Goal: Task Accomplishment & Management: Complete application form

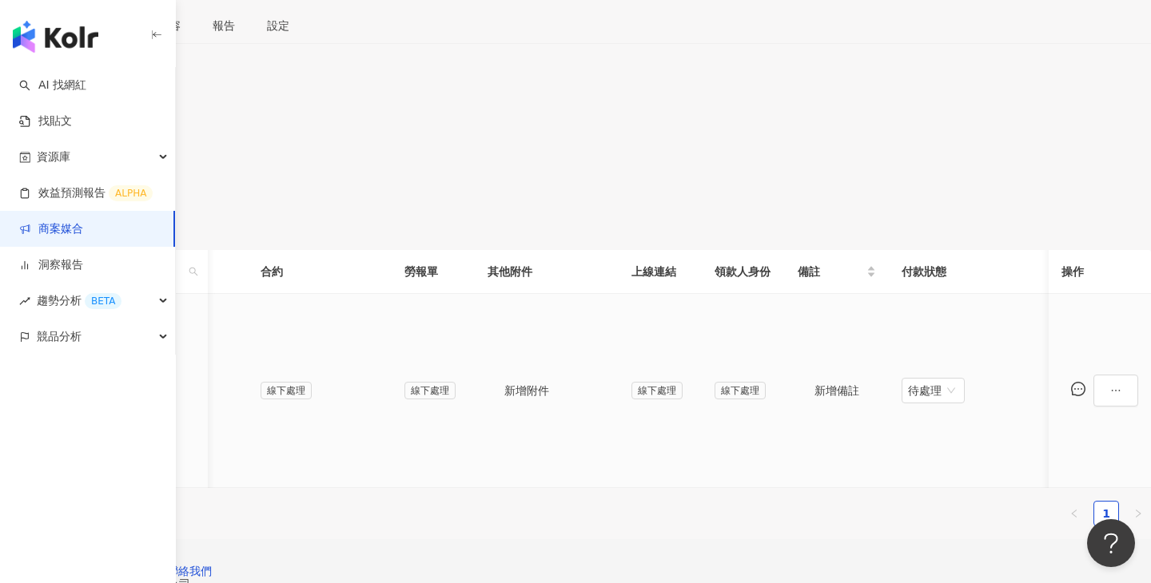
scroll to position [0, 543]
click at [549, 384] on span "新增附件" at bounding box center [526, 390] width 45 height 13
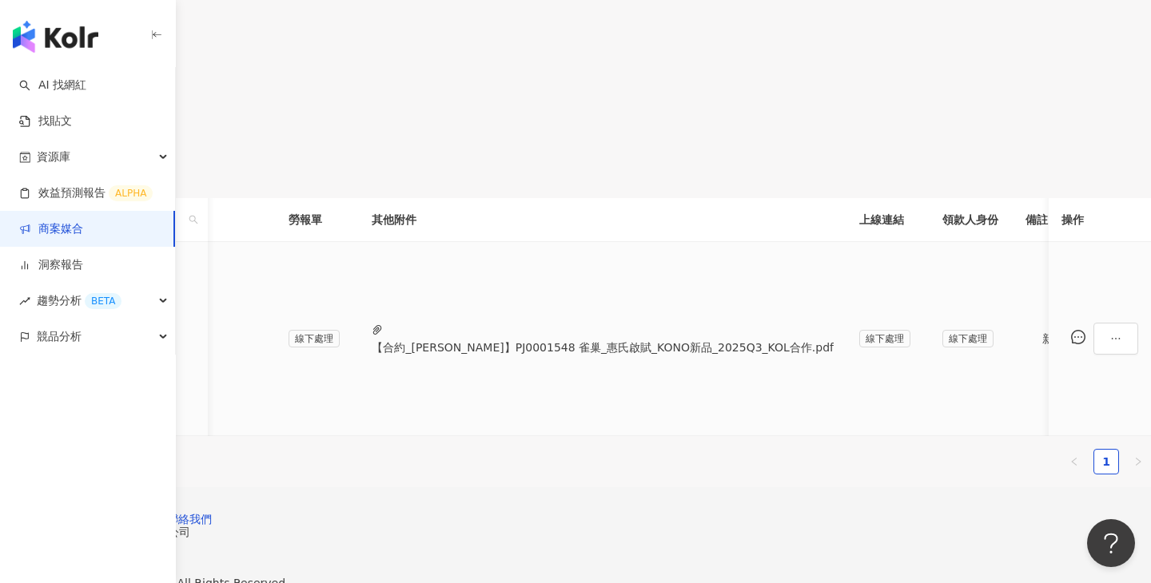
scroll to position [0, 355]
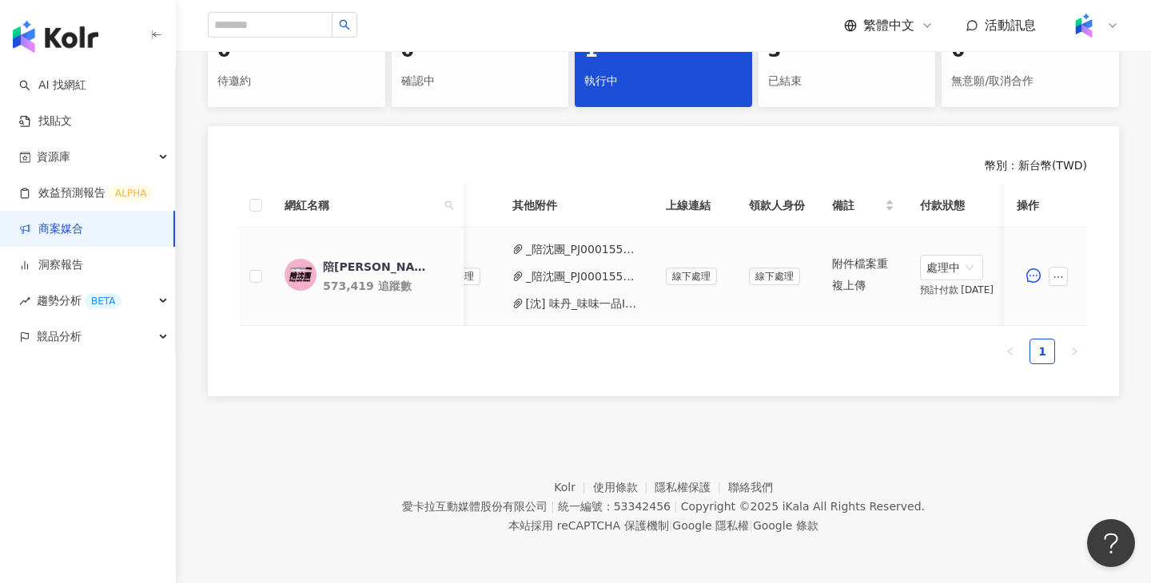
scroll to position [0, 65]
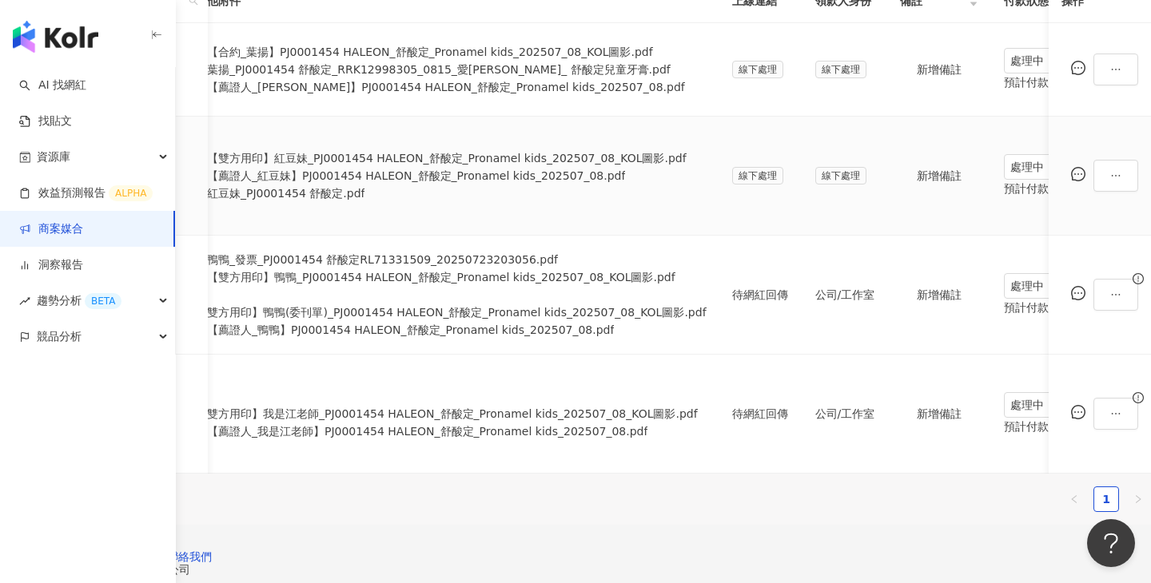
scroll to position [660, 0]
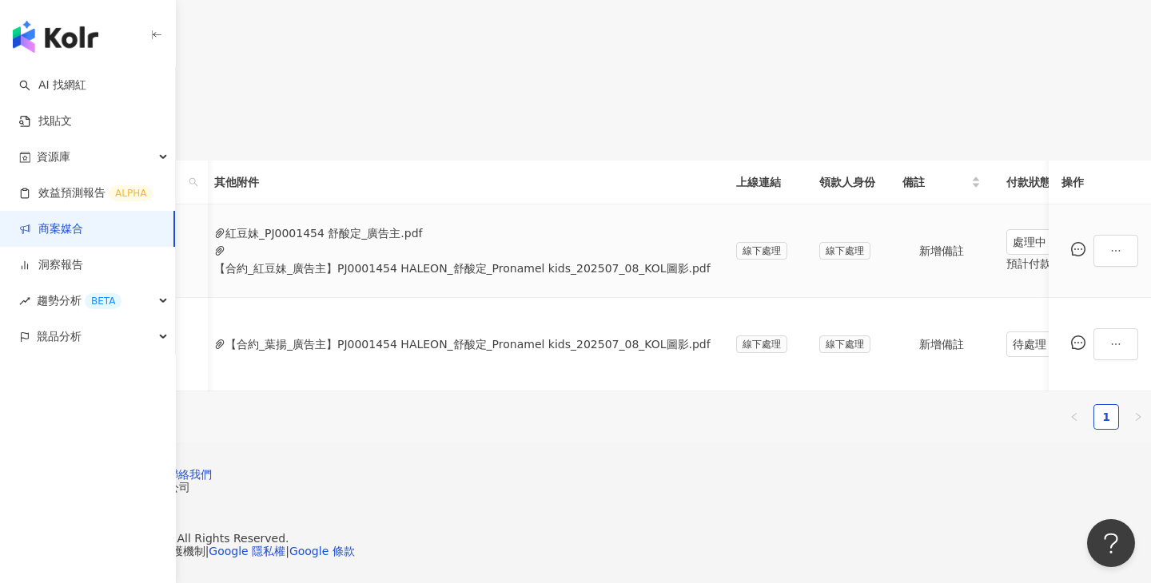
scroll to position [0, 603]
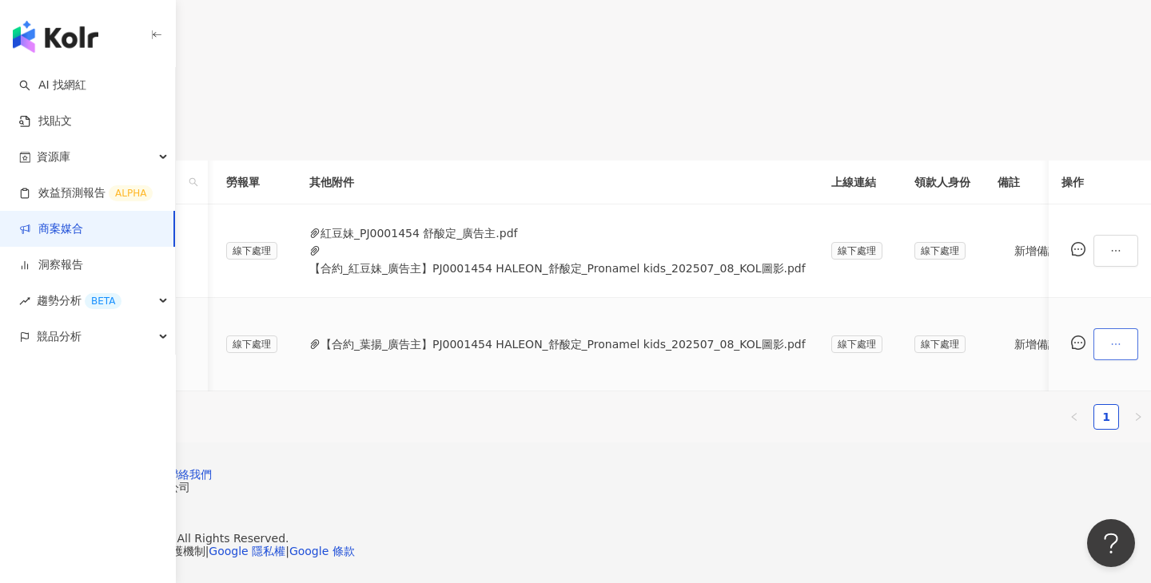
click at [1110, 339] on icon "ellipsis" at bounding box center [1115, 344] width 11 height 11
click at [1102, 88] on span "新增附件" at bounding box center [1083, 94] width 45 height 13
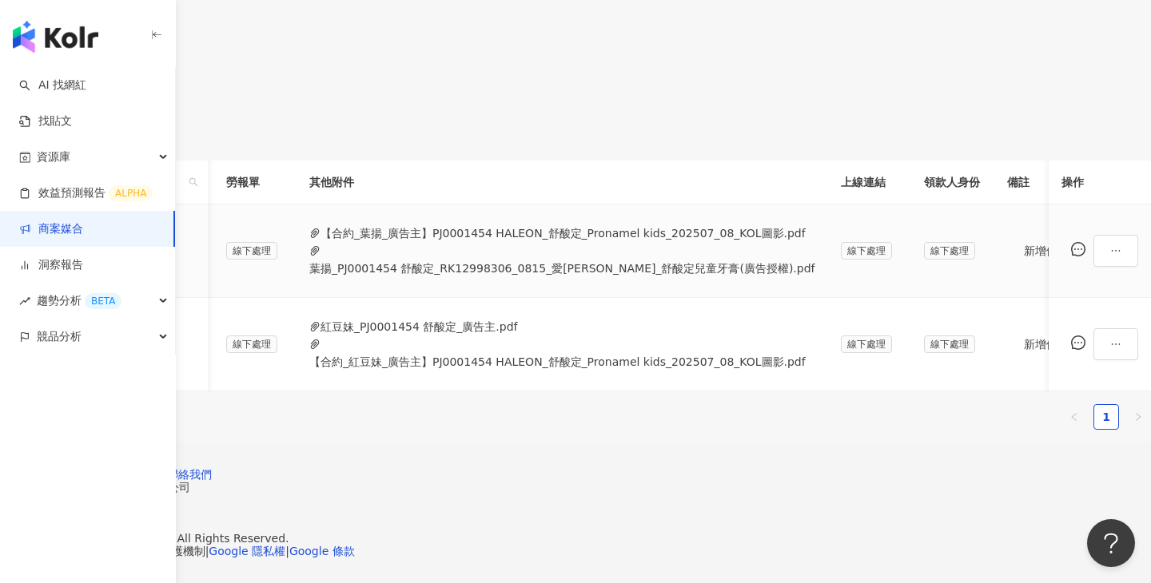
click at [622, 268] on button "葉揚_PJ0001454 舒酸定_RK12998306_0815_愛[PERSON_NAME]_舒酸定兒童牙膏(廣告授權).pdf" at bounding box center [562, 269] width 506 height 18
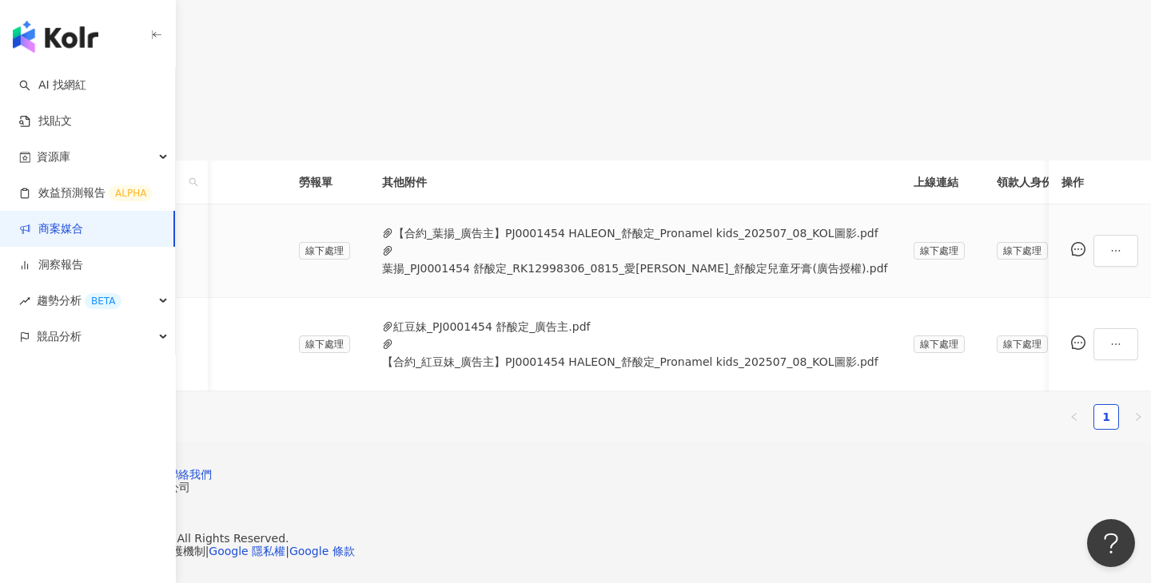
scroll to position [0, 698]
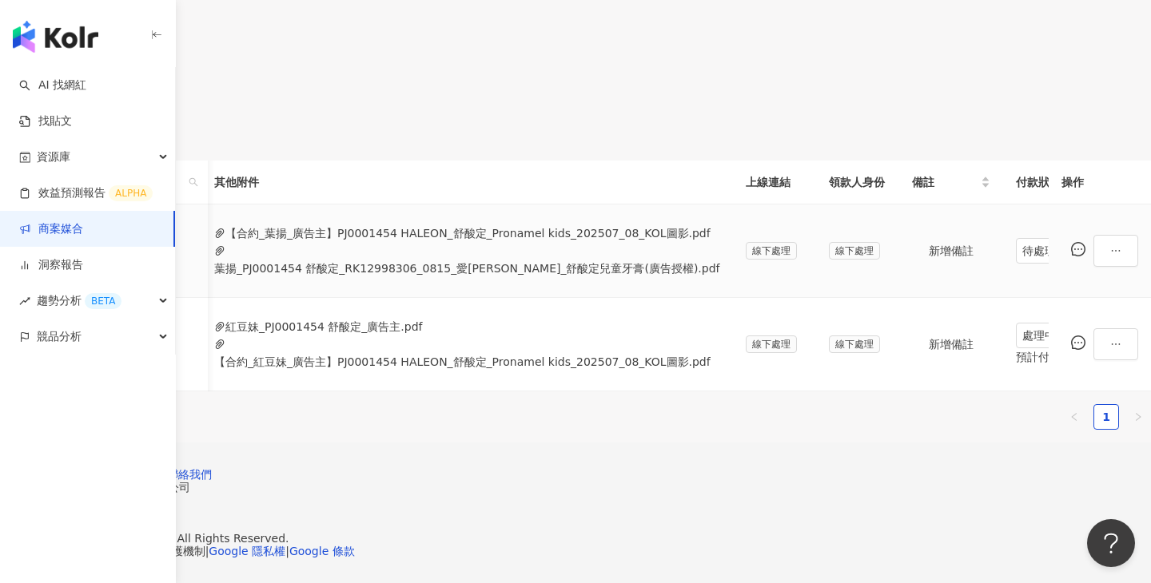
click at [547, 242] on button "【合約_葉揚_廣告主】PJ0001454 HALEON_舒酸定_Pronamel kids_202507_08_KOL圖影.pdf" at bounding box center [467, 234] width 485 height 18
click at [1022, 263] on span "待處理" at bounding box center [1047, 251] width 50 height 24
click at [892, 324] on div "處理中" at bounding box center [891, 333] width 45 height 18
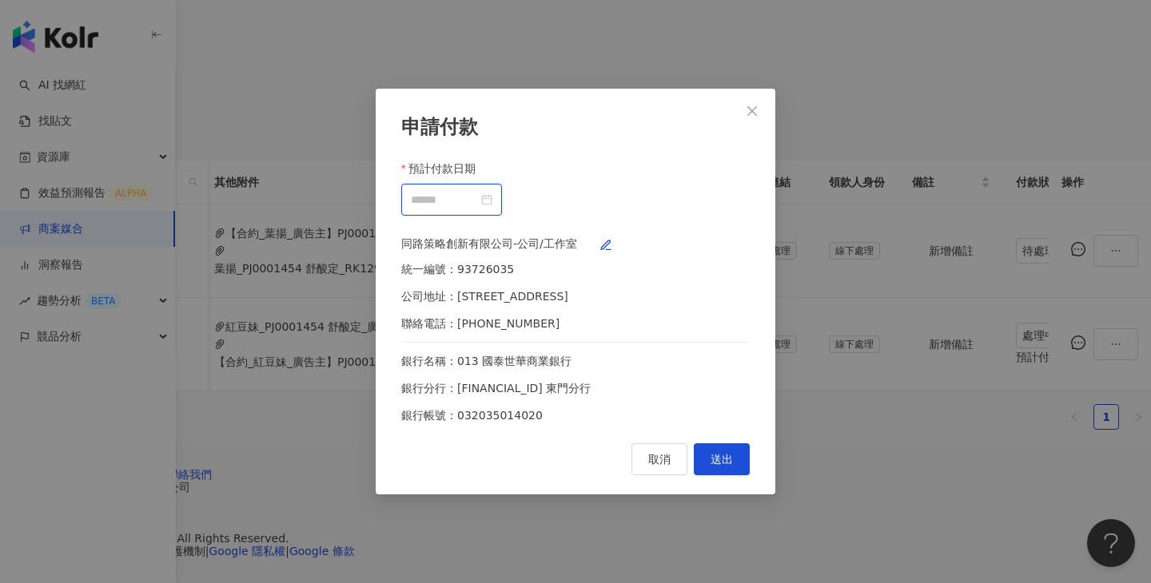
click at [478, 195] on input "預計付款日期" at bounding box center [444, 200] width 67 height 18
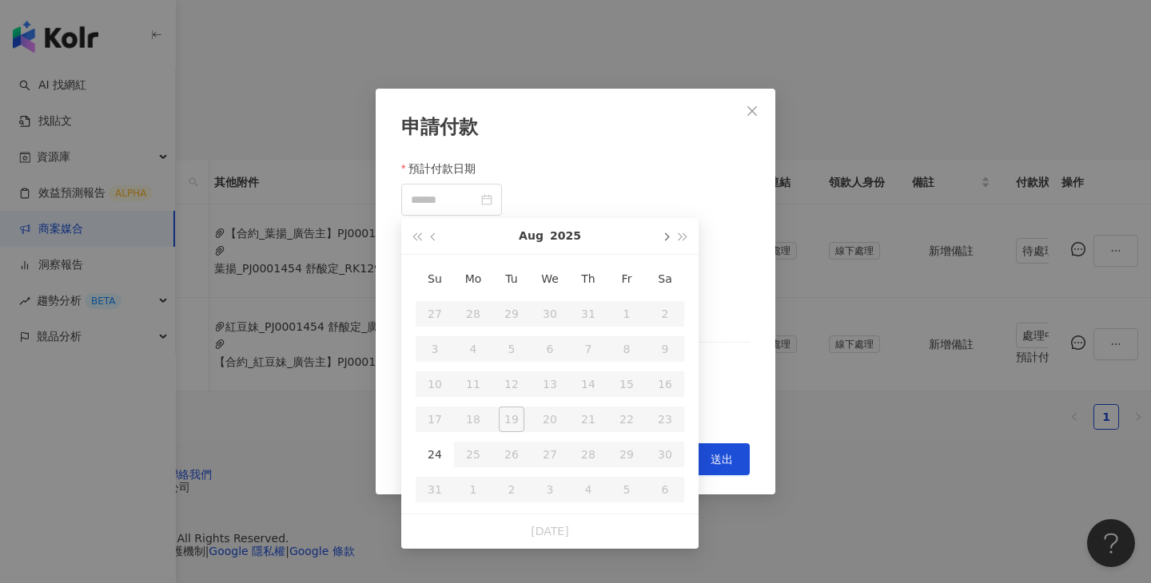
click at [666, 237] on button "button" at bounding box center [665, 236] width 18 height 36
type input "**********"
click at [557, 350] on td "10" at bounding box center [550, 349] width 38 height 35
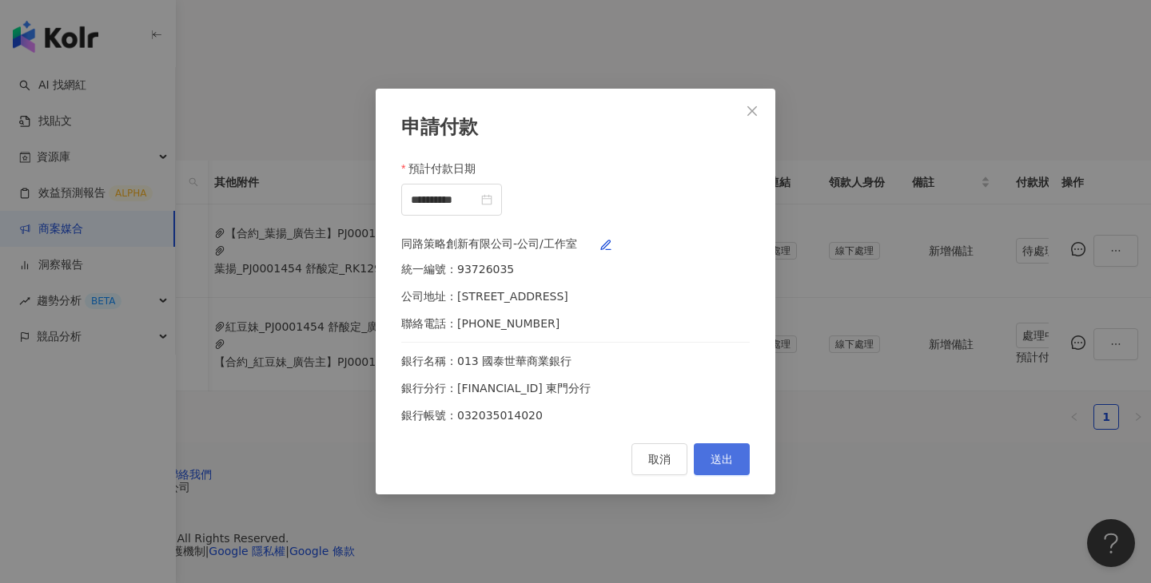
click at [734, 465] on button "送出" at bounding box center [722, 459] width 56 height 32
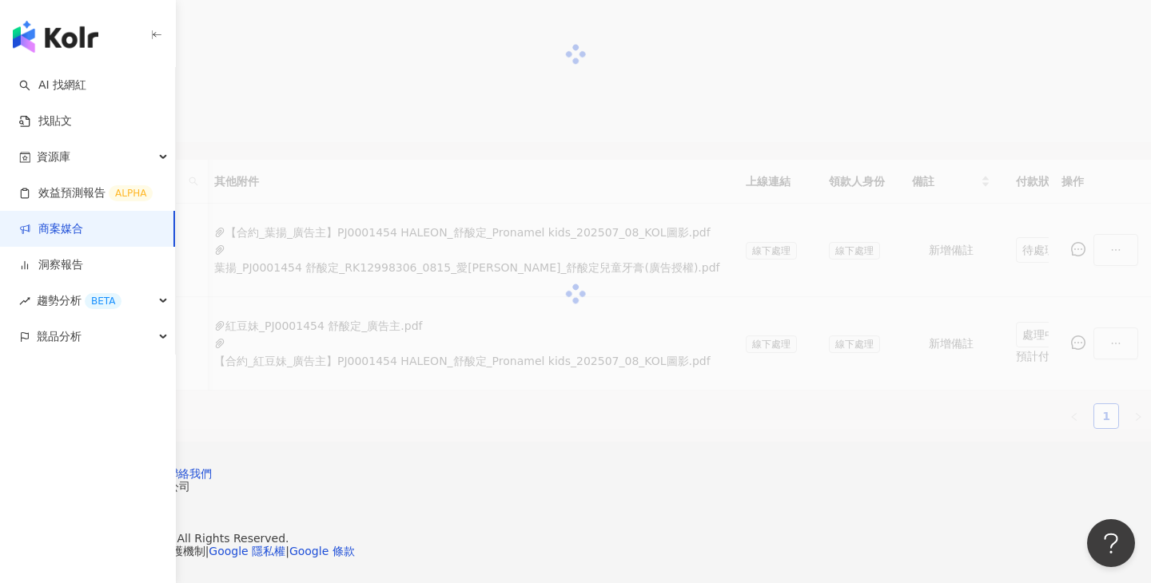
scroll to position [367, 0]
